Goal: Task Accomplishment & Management: Use online tool/utility

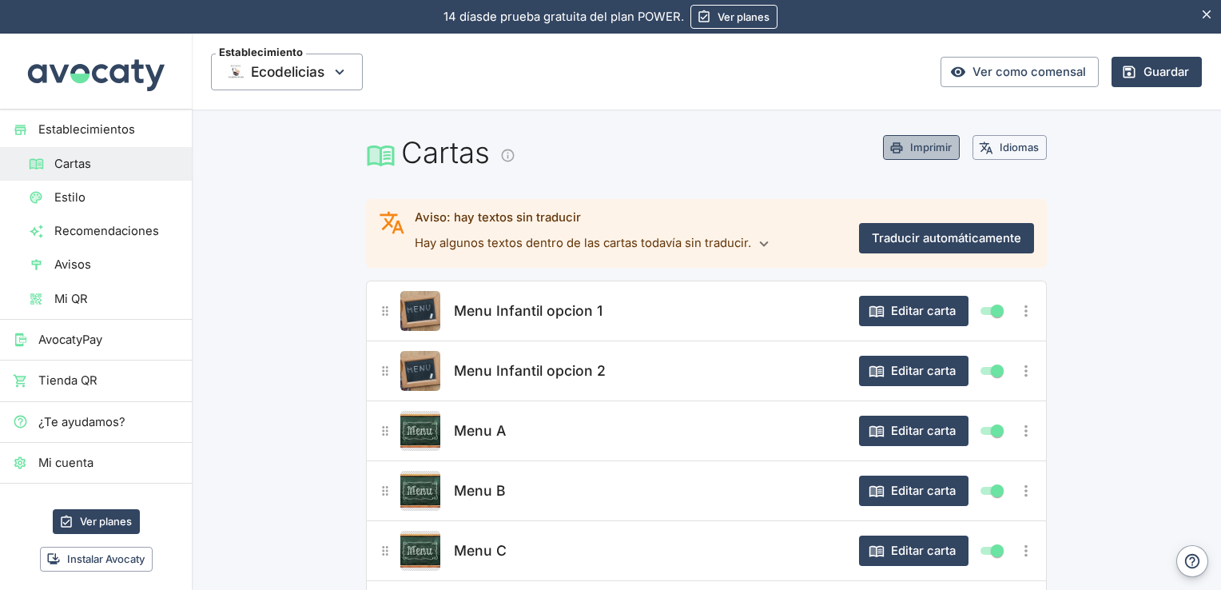
click at [908, 141] on button "Imprimir" at bounding box center [921, 147] width 77 height 25
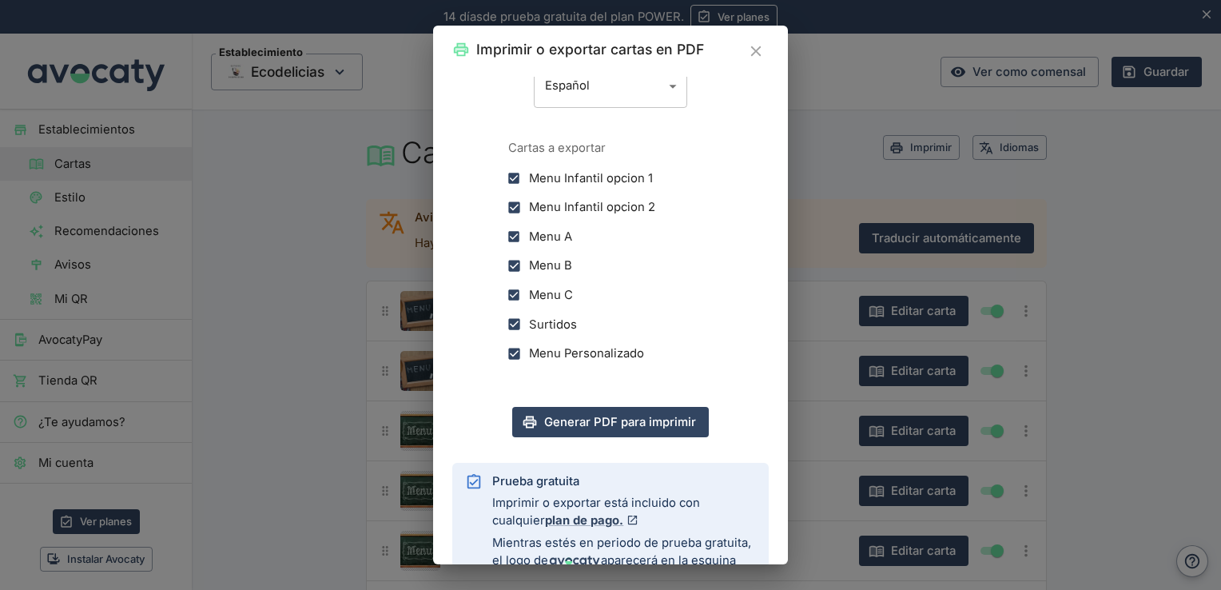
scroll to position [349, 0]
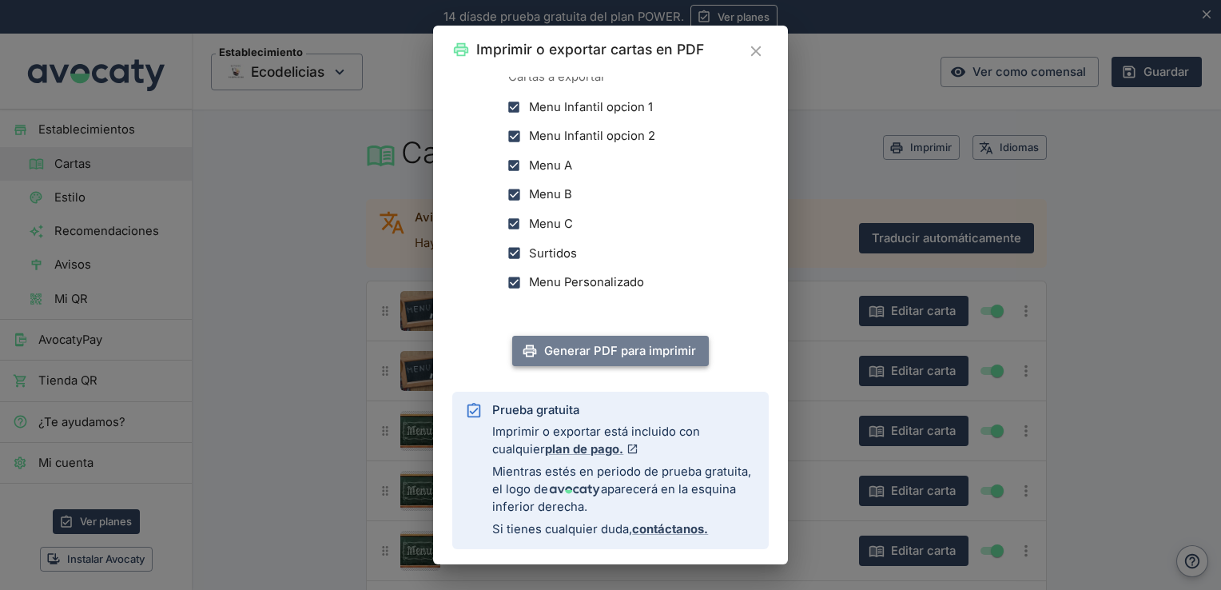
click at [604, 353] on button "Generar PDF para imprimir" at bounding box center [610, 351] width 197 height 30
click at [756, 50] on icon "Cerrar" at bounding box center [756, 51] width 18 height 18
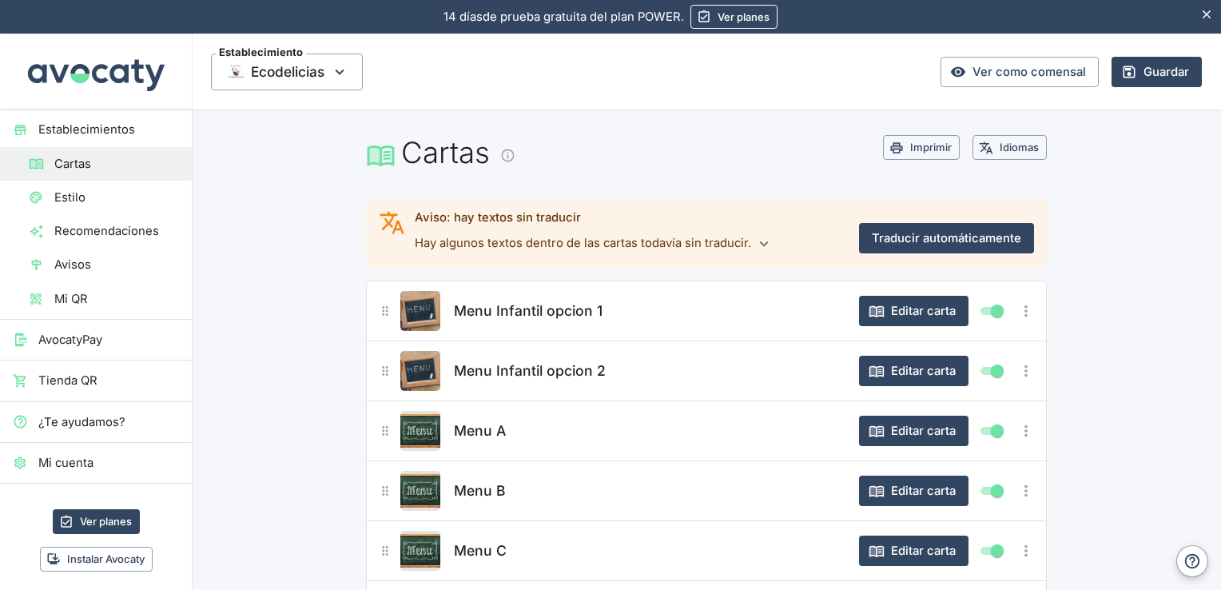
click at [926, 161] on div "Cartas Imprimir Idiomas" at bounding box center [706, 164] width 681 height 58
click at [924, 149] on button "Imprimir" at bounding box center [921, 147] width 77 height 25
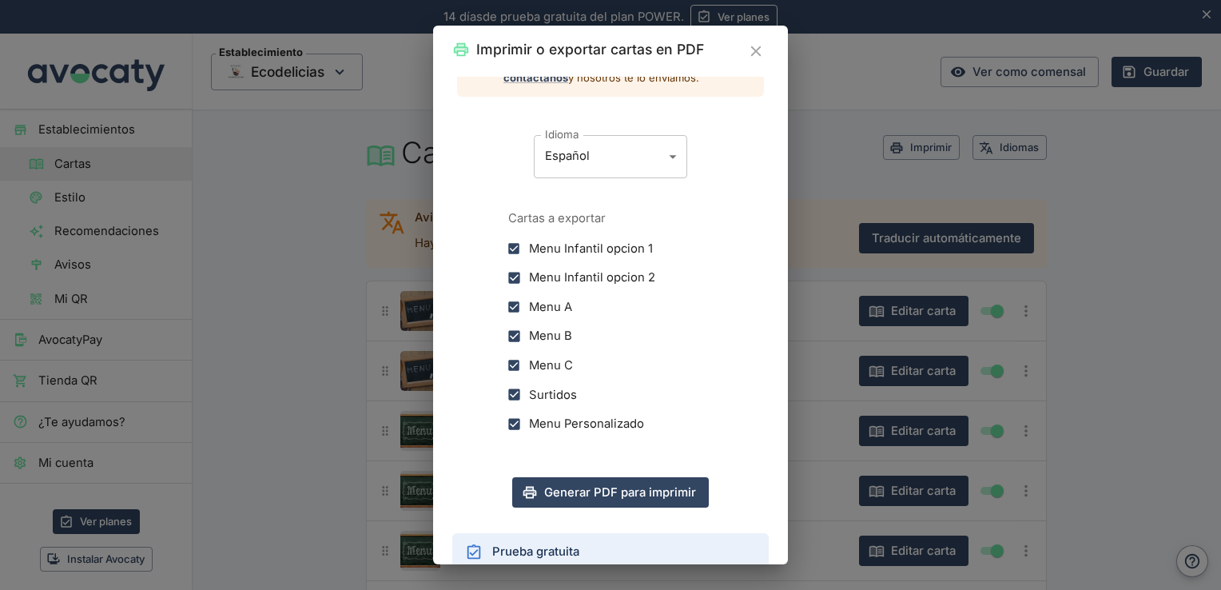
scroll to position [349, 0]
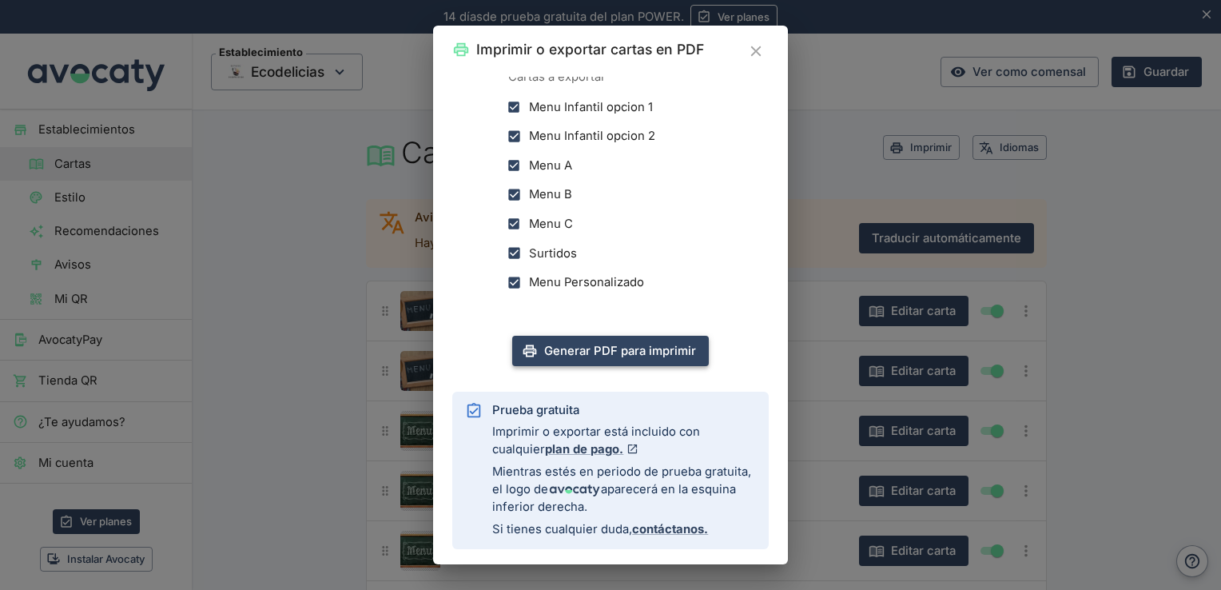
click at [608, 351] on button "Generar PDF para imprimir" at bounding box center [610, 351] width 197 height 30
click at [749, 53] on icon "Cerrar" at bounding box center [756, 51] width 18 height 18
